Goal: Check status

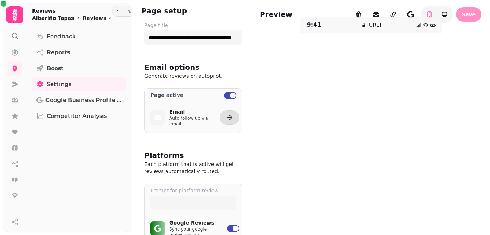
scroll to position [29, 0]
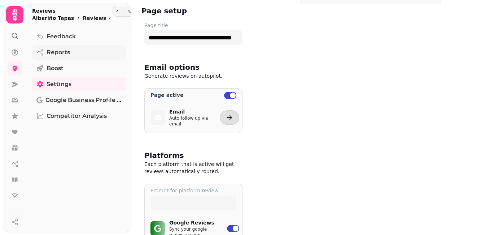
click at [68, 54] on span "Reports" at bounding box center [58, 52] width 23 height 9
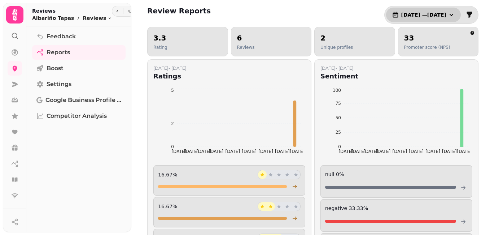
click at [448, 13] on icon "button" at bounding box center [451, 14] width 7 height 7
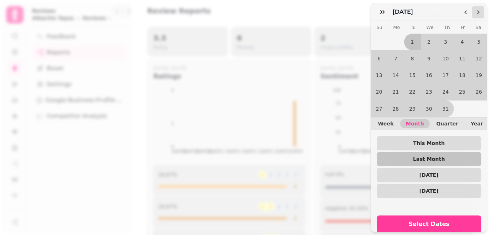
click at [477, 11] on icon "Go to the Next Month" at bounding box center [479, 12] width 6 height 6
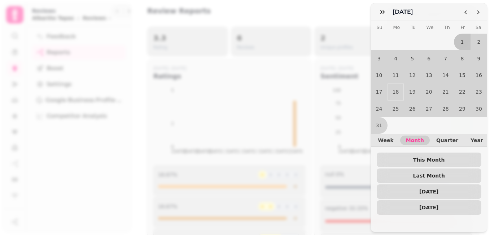
click at [481, 221] on div "[DATE] Su Mo Tu We Th Fr Sa 1 2 3 4 5 6 7 8 9 10 11 12 13 14 15 16 17 18 19 20 …" at bounding box center [429, 126] width 117 height 211
click at [477, 72] on button "16" at bounding box center [479, 75] width 17 height 17
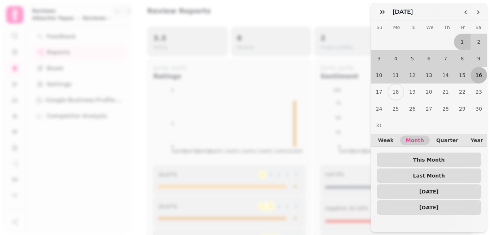
click at [473, 71] on button "16" at bounding box center [479, 75] width 17 height 17
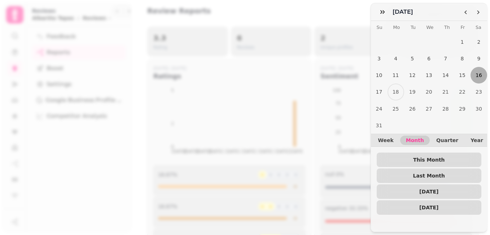
click at [473, 72] on button "16" at bounding box center [479, 75] width 17 height 17
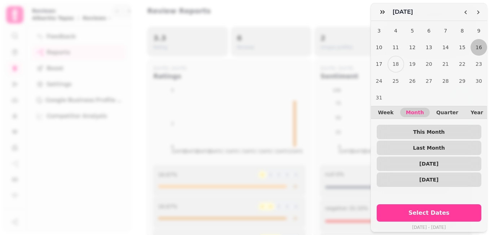
scroll to position [31, 0]
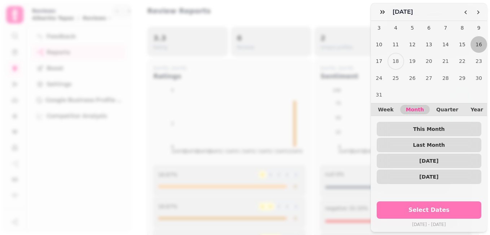
click at [438, 207] on span "Select Dates" at bounding box center [430, 210] width 88 height 6
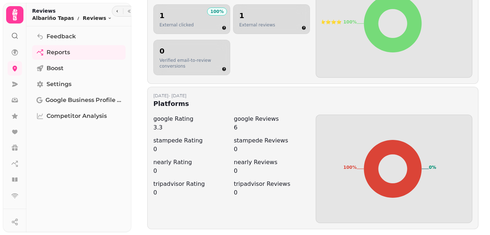
scroll to position [521, 0]
click at [53, 34] on span "Feedback" at bounding box center [61, 36] width 29 height 9
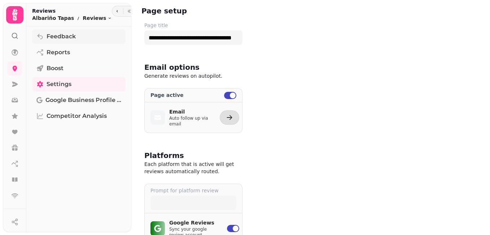
click at [54, 37] on span "Feedback" at bounding box center [61, 36] width 29 height 9
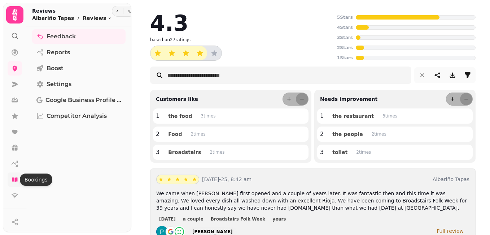
click at [15, 178] on icon at bounding box center [14, 179] width 7 height 7
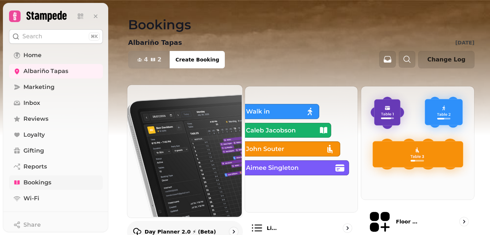
click at [185, 137] on img at bounding box center [184, 150] width 115 height 133
